Goal: Share content

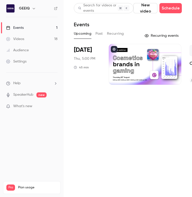
click at [131, 69] on div at bounding box center [145, 64] width 73 height 41
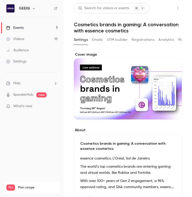
click at [162, 10] on button "Share" at bounding box center [160, 8] width 20 height 10
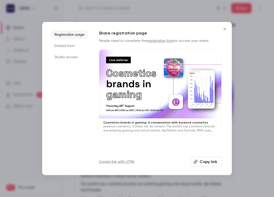
click at [192, 162] on button "Copy link" at bounding box center [205, 162] width 31 height 10
click at [192, 65] on div at bounding box center [137, 98] width 274 height 197
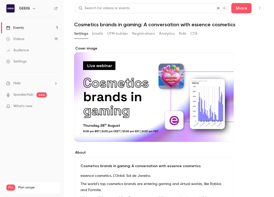
click at [147, 30] on button "Registrations" at bounding box center [143, 34] width 23 height 8
